Goal: Task Accomplishment & Management: Complete application form

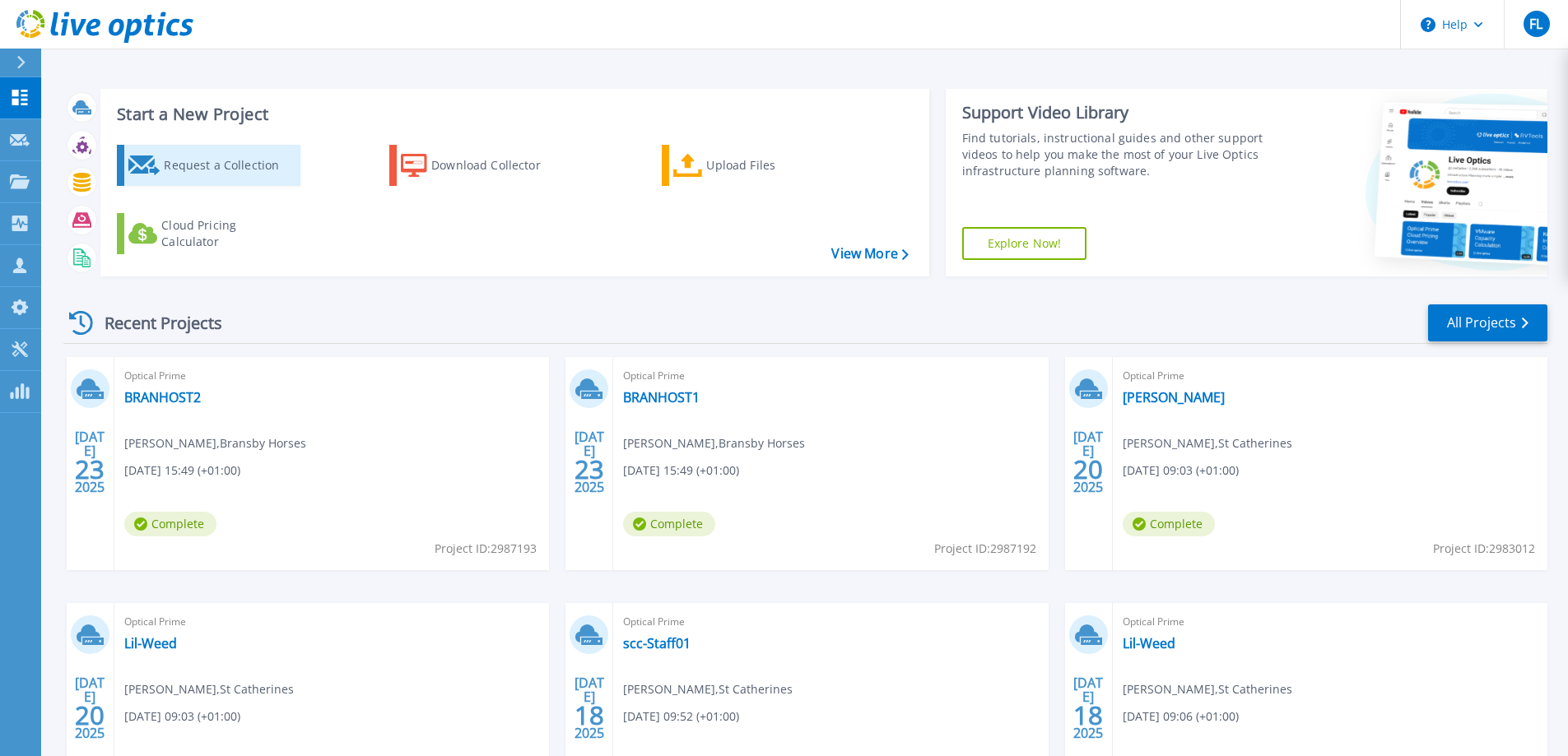
click at [198, 162] on div "Request a Collection" at bounding box center [230, 165] width 131 height 33
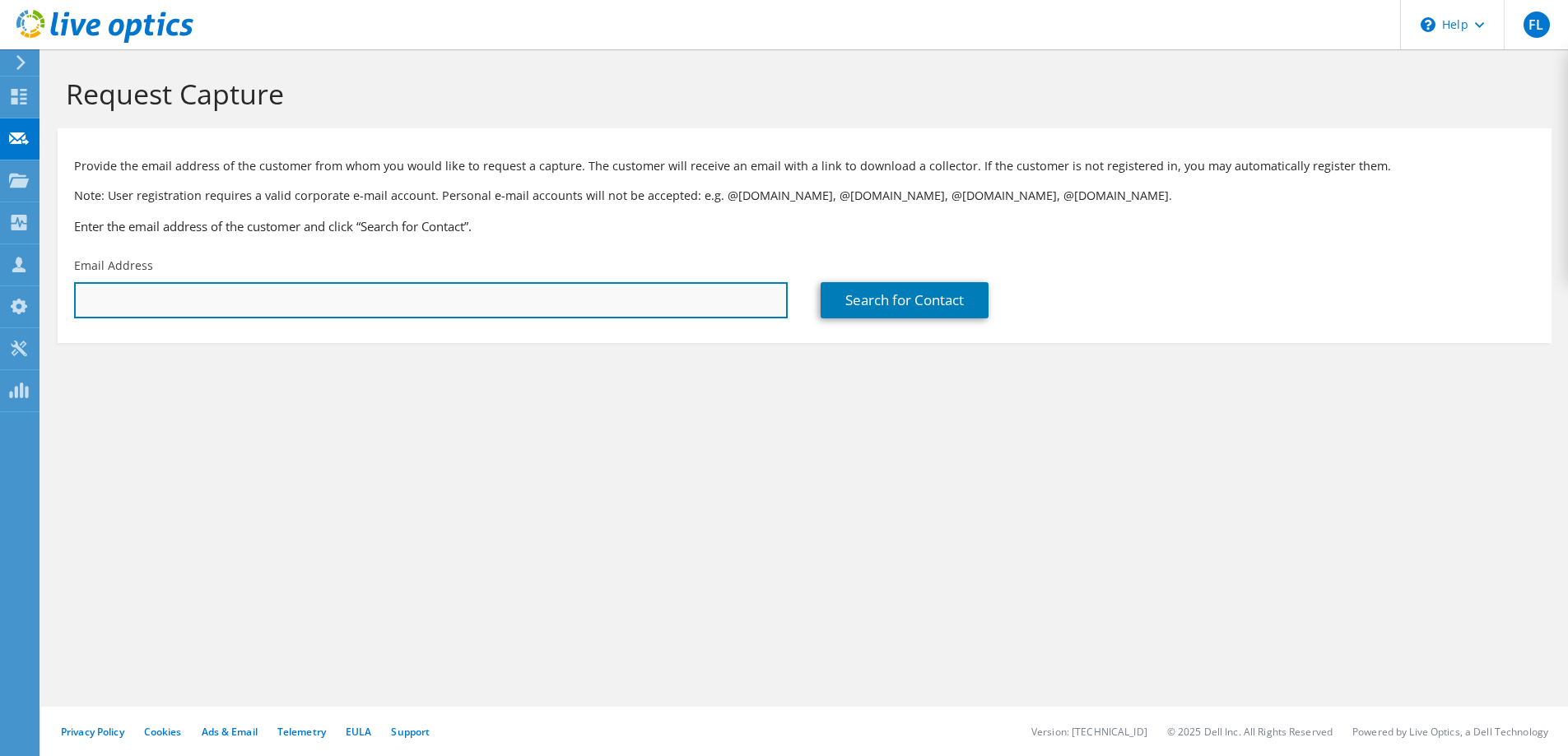
click at [166, 314] on input "text" at bounding box center [430, 301] width 714 height 36
paste input "suresh.sekharan@inflite.co.uk"
type input "suresh.sekharan@inflite.co.uk"
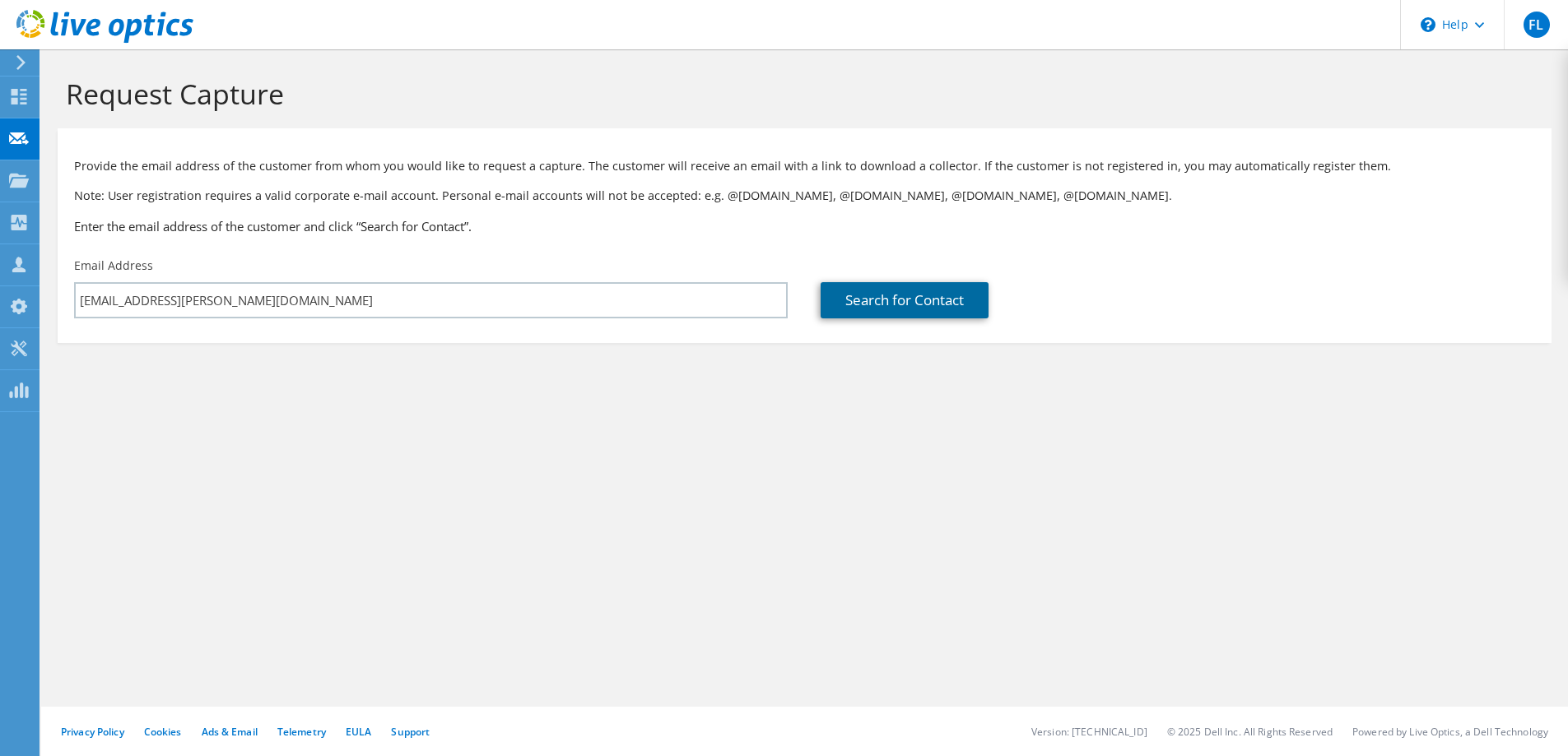
click at [858, 298] on link "Search for Contact" at bounding box center [904, 301] width 167 height 36
type input "Inflite Engineering Services Ltd"
type input "Suresh"
type input "Sekharan"
type input "United Kingdom"
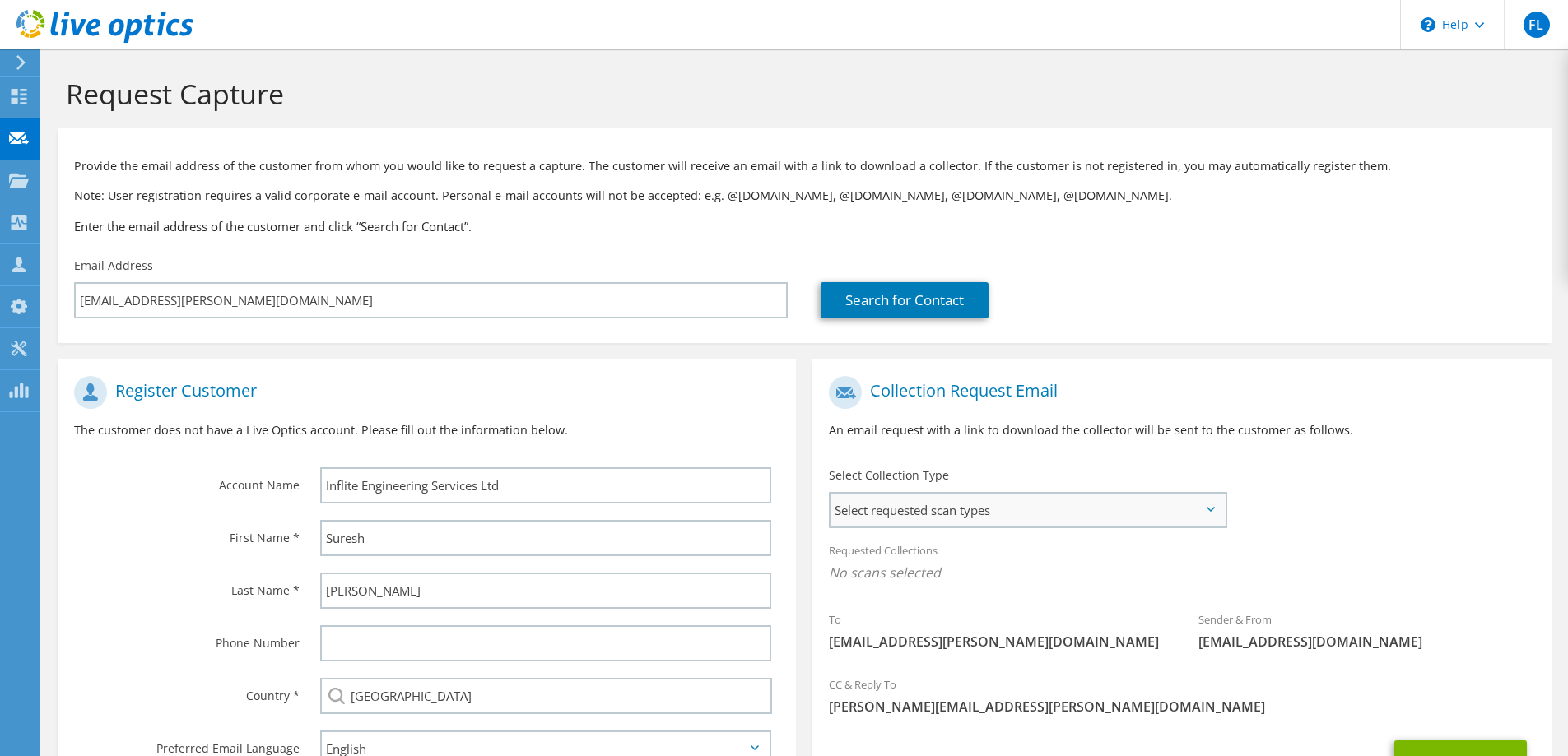
click at [853, 500] on span "Select requested scan types" at bounding box center [1027, 510] width 394 height 33
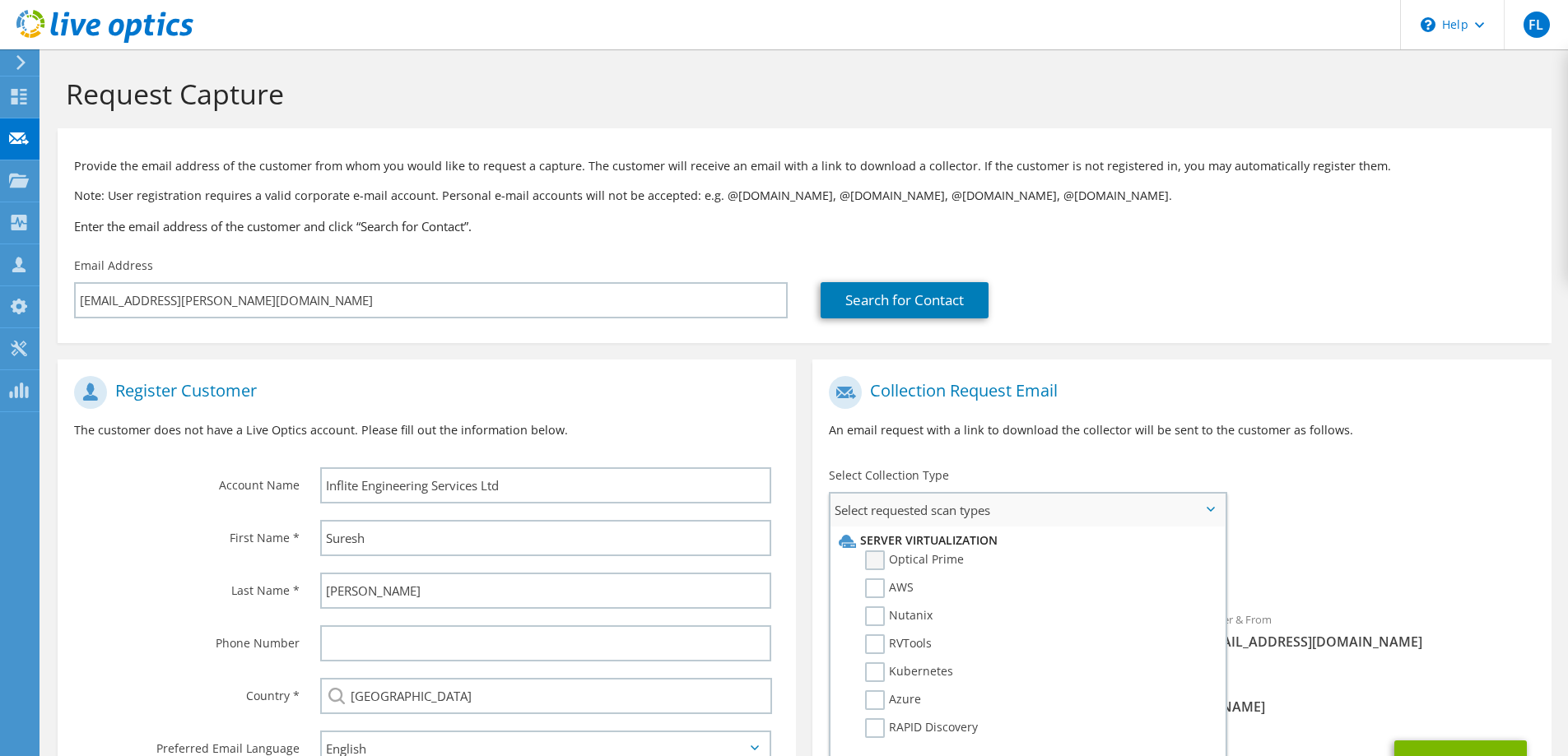
click at [877, 558] on label "Optical Prime" at bounding box center [915, 561] width 99 height 20
click at [0, 0] on input "Optical Prime" at bounding box center [0, 0] width 0 height 0
click at [1399, 455] on div "Collection Request Email An email request with a link to download the collector…" at bounding box center [1181, 413] width 738 height 91
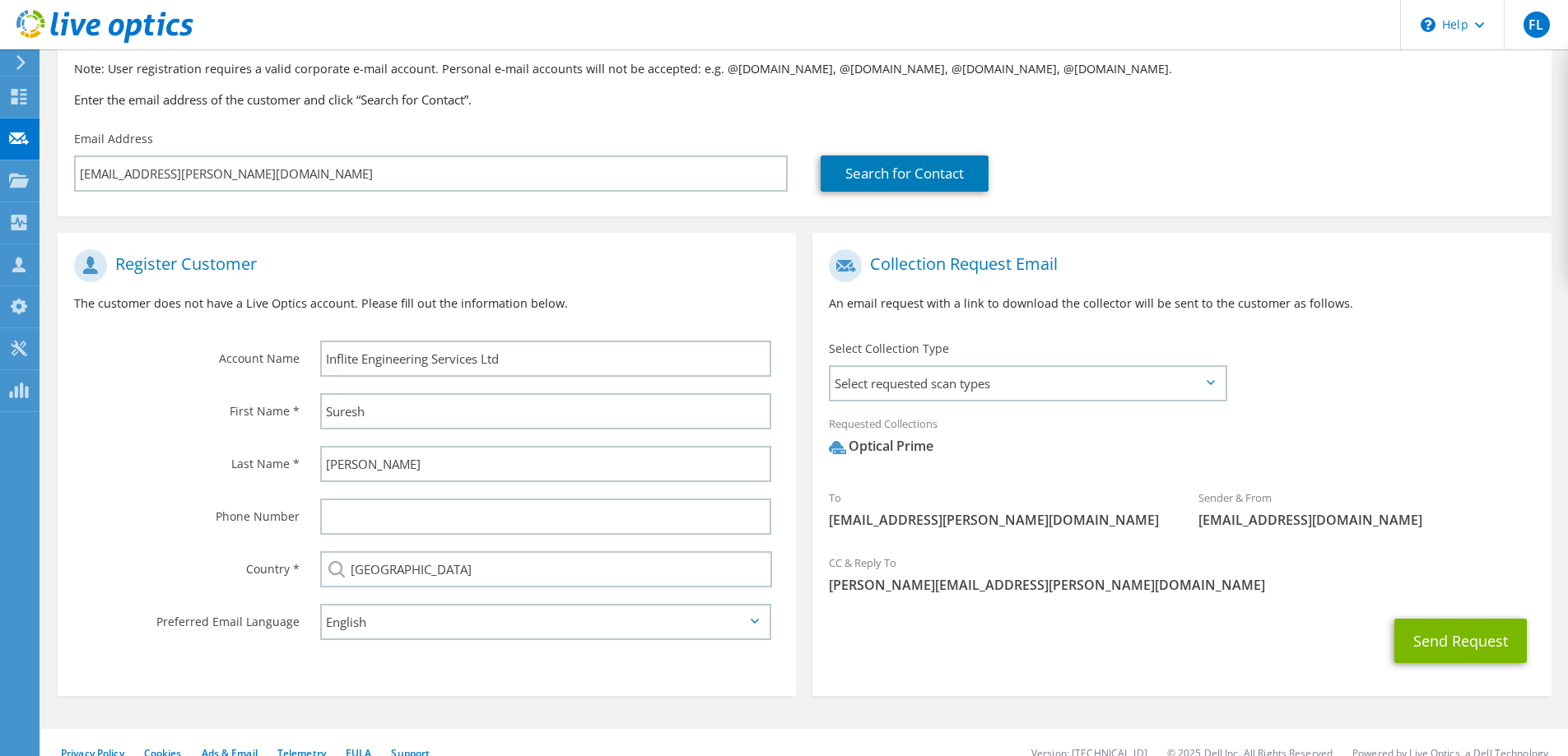
scroll to position [148, 0]
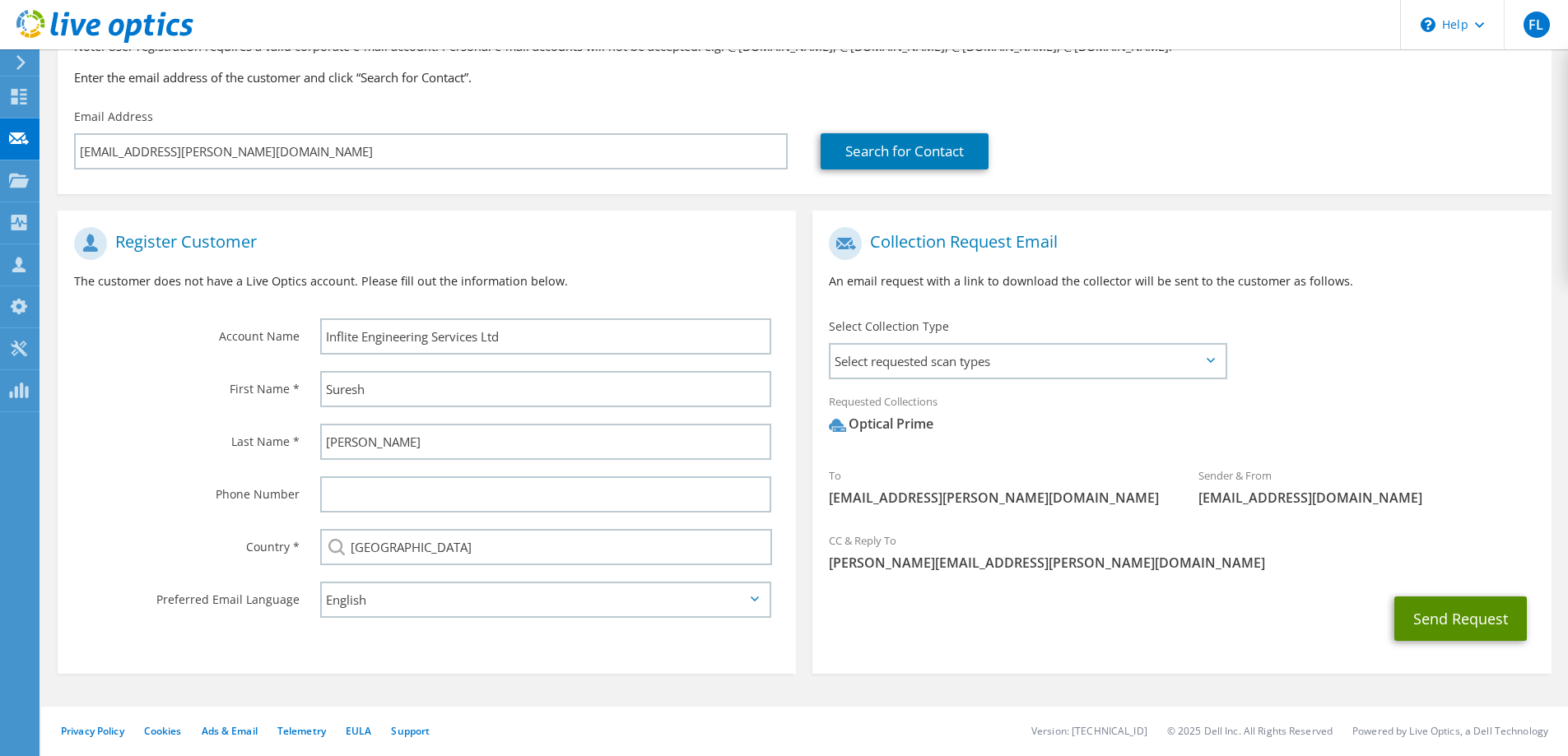
click at [1440, 625] on button "Send Request" at bounding box center [1460, 618] width 132 height 44
